Goal: Task Accomplishment & Management: Use online tool/utility

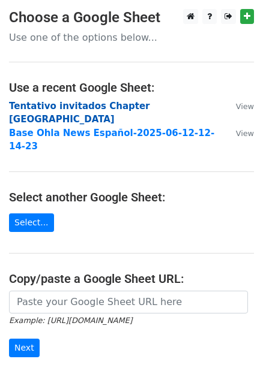
click at [62, 106] on strong "Tentativo invitados Chapter [GEOGRAPHIC_DATA]" at bounding box center [79, 113] width 141 height 25
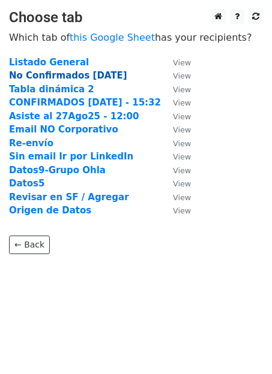
click at [51, 80] on strong "No Confirmados 03sep" at bounding box center [68, 75] width 118 height 11
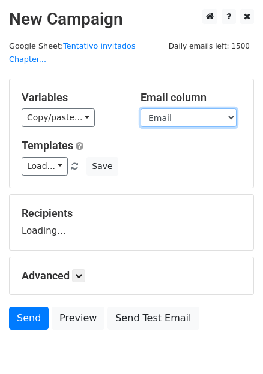
click at [226, 109] on select "Anfitrión Nombre Apellido Cargo Empresa Email Email Definido Teléfono (Opcional…" at bounding box center [188, 118] width 96 height 19
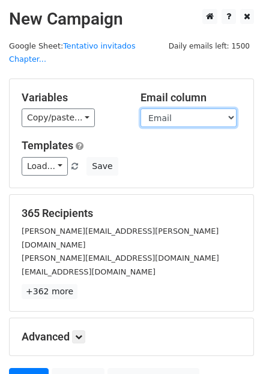
click at [226, 109] on select "Anfitrión Nombre Apellido Cargo Empresa Email Email Definido Teléfono (Opcional…" at bounding box center [188, 118] width 96 height 19
select select "Email Definido"
click at [140, 109] on select "Anfitrión Nombre Apellido Cargo Empresa Email Email Definido Teléfono (Opcional…" at bounding box center [188, 118] width 96 height 19
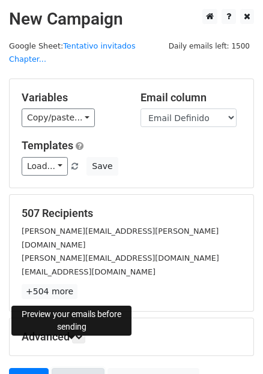
click at [70, 368] on link "Preview" at bounding box center [78, 379] width 53 height 23
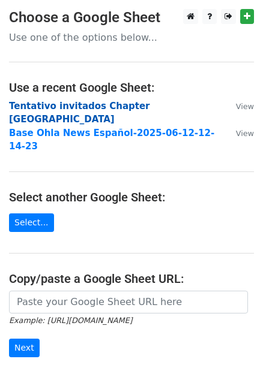
click at [62, 104] on strong "Tentativo invitados Chapter Panamá" at bounding box center [79, 113] width 141 height 25
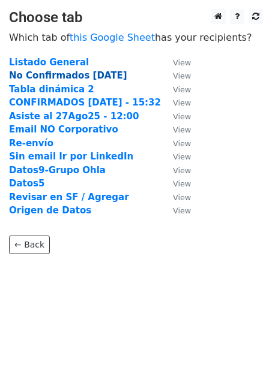
click at [38, 77] on strong "No Confirmados 03sep" at bounding box center [68, 75] width 118 height 11
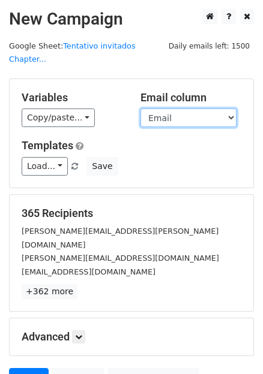
click at [231, 109] on select "Anfitrión Nombre Apellido Cargo Empresa Email Email Definido Teléfono (Opcional…" at bounding box center [188, 118] width 96 height 19
select select "Email Definido"
click at [140, 109] on select "Anfitrión Nombre Apellido Cargo Empresa Email Email Definido Teléfono (Opcional…" at bounding box center [188, 118] width 96 height 19
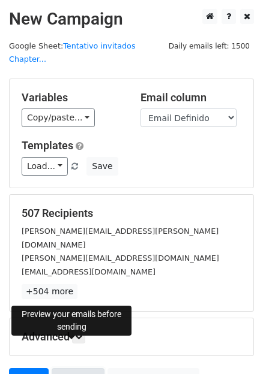
click at [73, 368] on link "Preview" at bounding box center [78, 379] width 53 height 23
click at [65, 368] on link "Preview" at bounding box center [78, 379] width 53 height 23
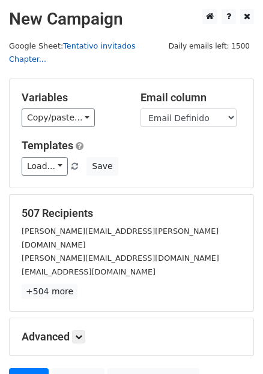
click at [118, 47] on link "Tentativo invitados Chapter..." at bounding box center [72, 52] width 127 height 23
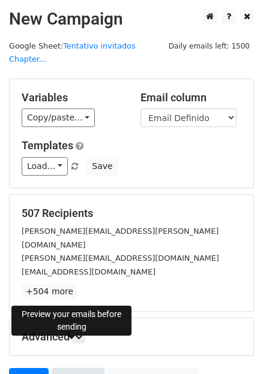
click at [68, 368] on link "Preview" at bounding box center [78, 379] width 53 height 23
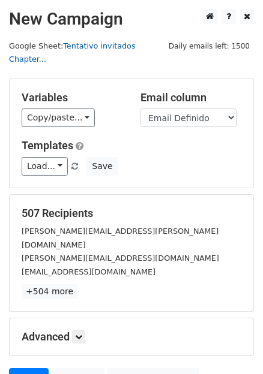
click at [136, 49] on link "Tentativo invitados Chapter..." at bounding box center [72, 52] width 127 height 23
click at [32, 47] on small "Google Sheet: Tentativo invitados Chapter..." at bounding box center [72, 52] width 127 height 23
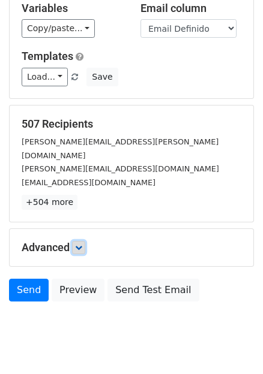
click at [82, 244] on icon at bounding box center [78, 247] width 7 height 7
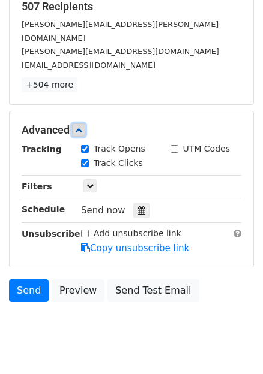
scroll to position [0, 0]
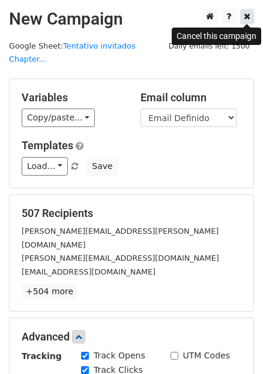
click at [249, 17] on icon at bounding box center [246, 16] width 7 height 8
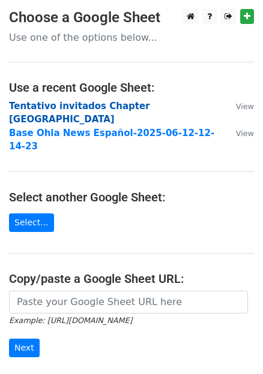
click at [53, 107] on strong "Tentativo invitados Chapter Panamá" at bounding box center [79, 113] width 141 height 25
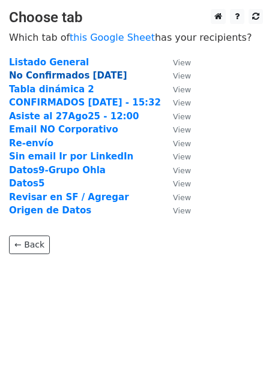
click at [52, 79] on strong "No Confirmados 03sep" at bounding box center [68, 75] width 118 height 11
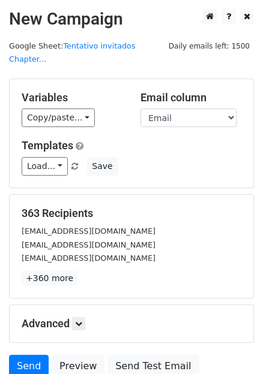
click at [201, 109] on select "Anfitrión Nombre Apellido Cargo Empresa Email Email Definido Teléfono (Opcional…" at bounding box center [188, 118] width 96 height 19
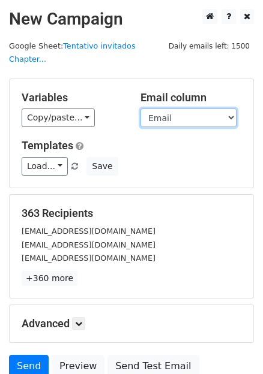
click at [230, 109] on select "Anfitrión Nombre Apellido Cargo Empresa Email Email Definido Teléfono (Opcional…" at bounding box center [188, 118] width 96 height 19
select select "Email Definido"
click at [140, 109] on select "Anfitrión Nombre Apellido Cargo Empresa Email Email Definido Teléfono (Opcional…" at bounding box center [188, 118] width 96 height 19
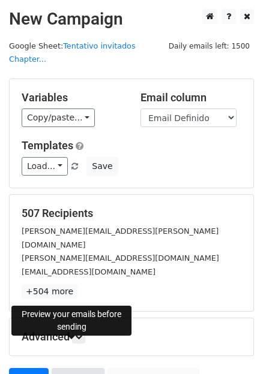
click at [67, 368] on link "Preview" at bounding box center [78, 379] width 53 height 23
click at [73, 368] on link "Preview" at bounding box center [78, 379] width 53 height 23
click at [65, 368] on link "Preview" at bounding box center [78, 379] width 53 height 23
click at [67, 368] on link "Preview" at bounding box center [78, 379] width 53 height 23
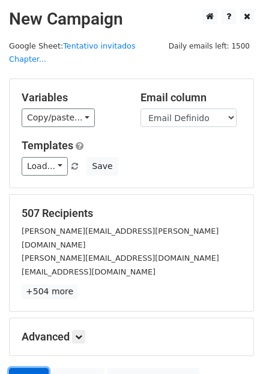
click at [22, 368] on link "Send" at bounding box center [29, 379] width 40 height 23
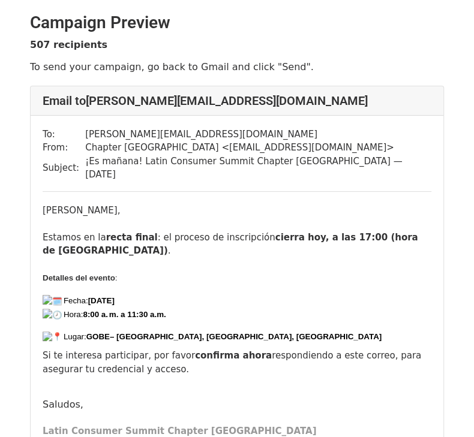
click at [320, 232] on strong "cierra hoy, a las 17:00 (hora de Panamá)" at bounding box center [230, 244] width 375 height 25
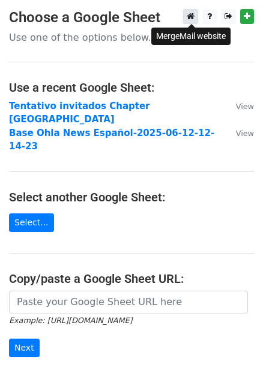
click at [189, 19] on icon at bounding box center [190, 16] width 8 height 8
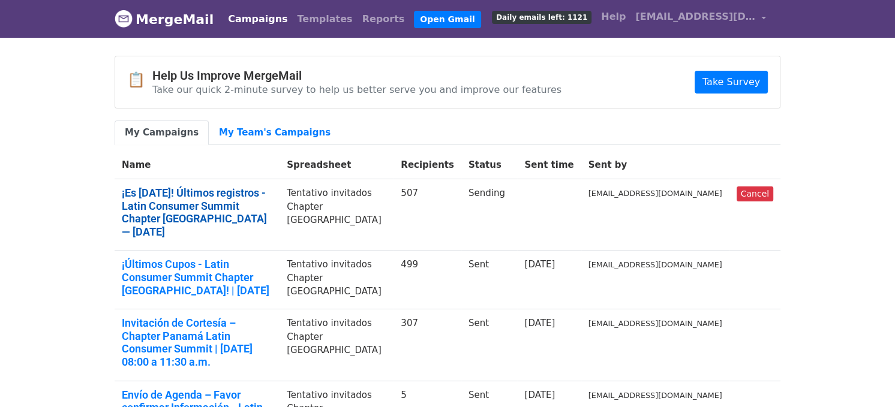
click at [235, 194] on link "¡Es mañana! Últimos registros - Latin Consumer Summit Chapter Panamá — 4 Sep 20…" at bounding box center [197, 212] width 150 height 52
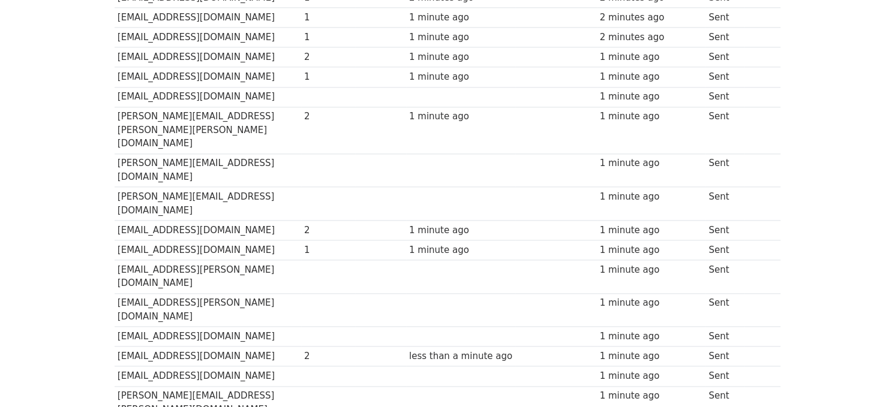
scroll to position [9951, 0]
